Goal: Check status: Check status

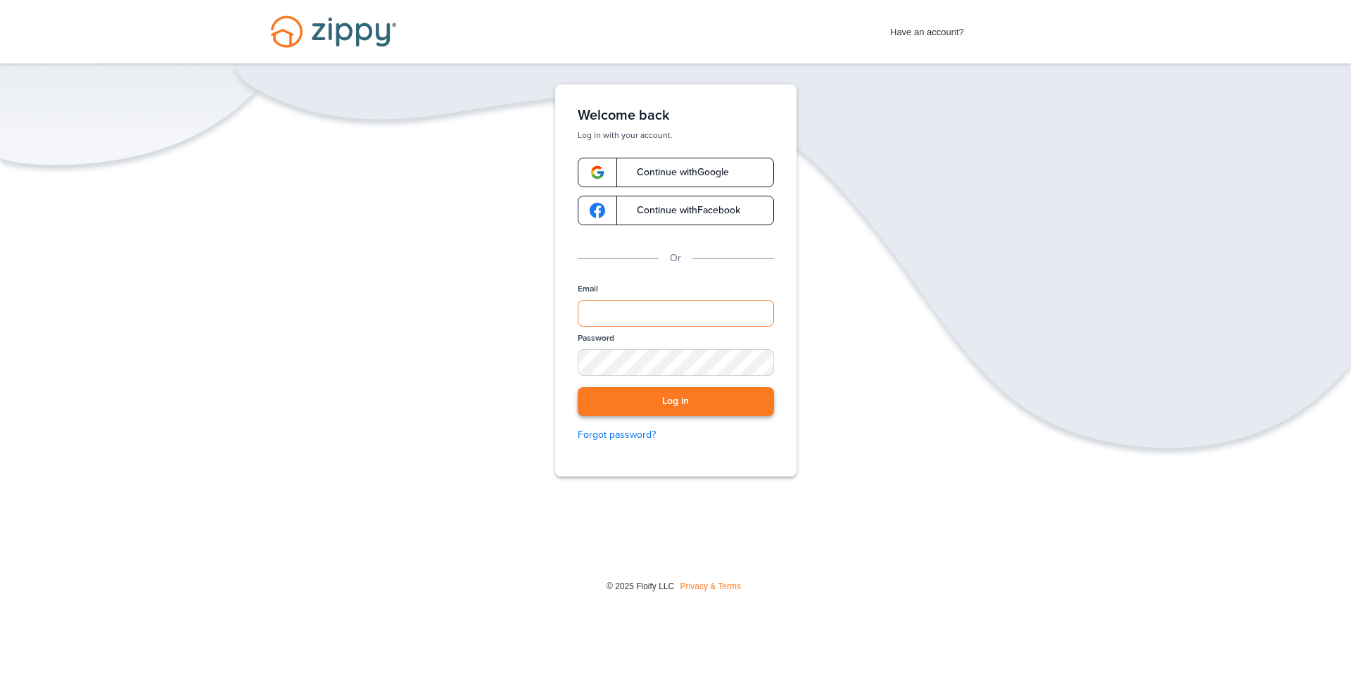
type input "**********"
click at [657, 407] on button "Log in" at bounding box center [676, 401] width 196 height 29
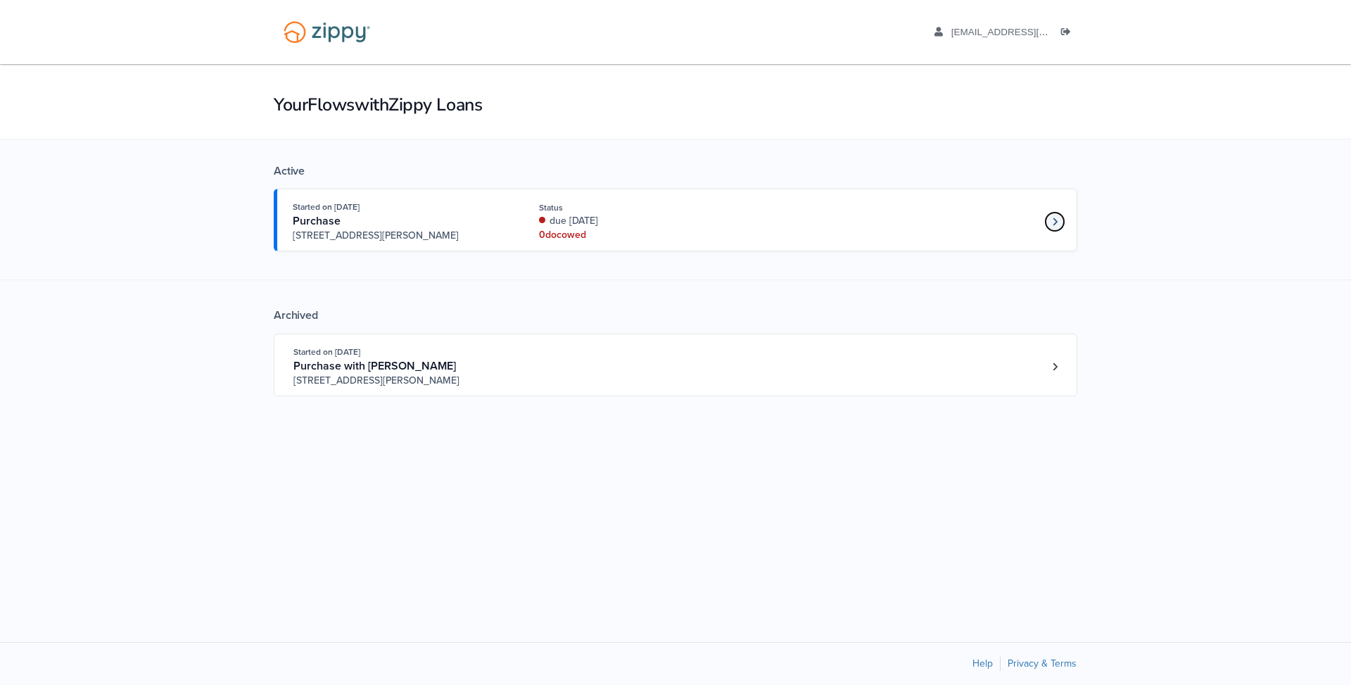
click at [1053, 224] on icon "Loan number 4263773" at bounding box center [1055, 221] width 4 height 8
